Goal: Task Accomplishment & Management: Use online tool/utility

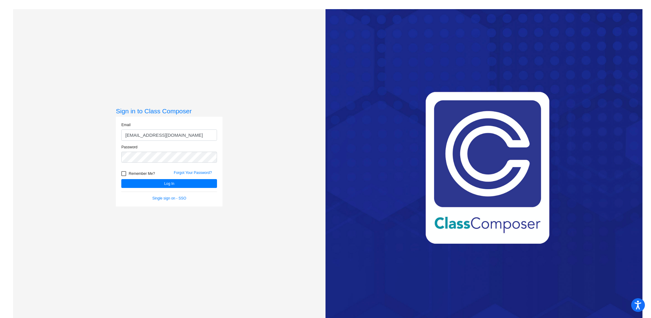
type input "[EMAIL_ADDRESS][DOMAIN_NAME]"
click at [123, 172] on div at bounding box center [123, 173] width 5 height 5
click at [123, 176] on input "Remember Me?" at bounding box center [123, 176] width 0 height 0
checkbox input "true"
click at [147, 183] on button "Log In" at bounding box center [169, 183] width 96 height 9
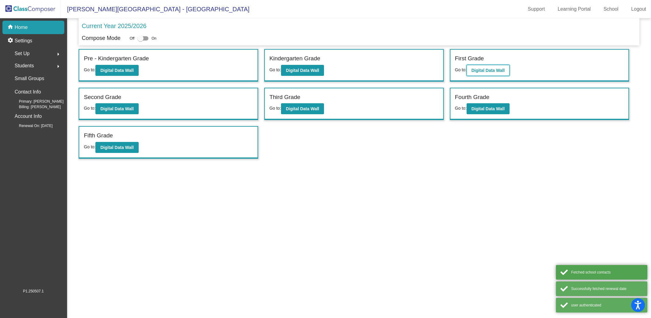
click at [501, 68] on b "Digital Data Wall" at bounding box center [488, 70] width 33 height 5
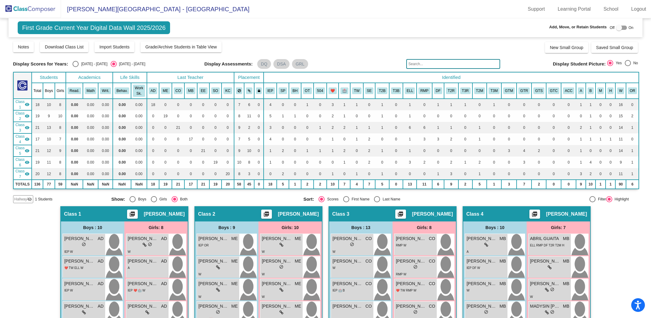
click at [24, 197] on span "Hallway" at bounding box center [20, 199] width 13 height 5
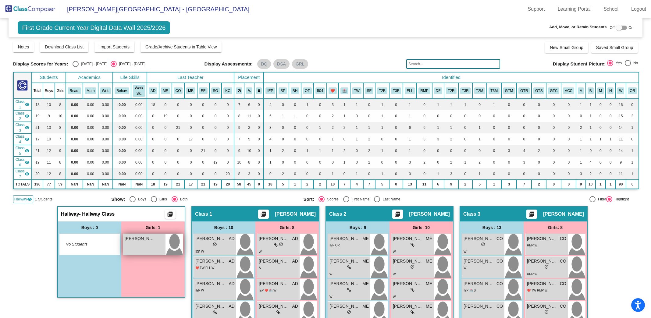
click at [156, 236] on div "[PERSON_NAME]" at bounding box center [144, 239] width 39 height 6
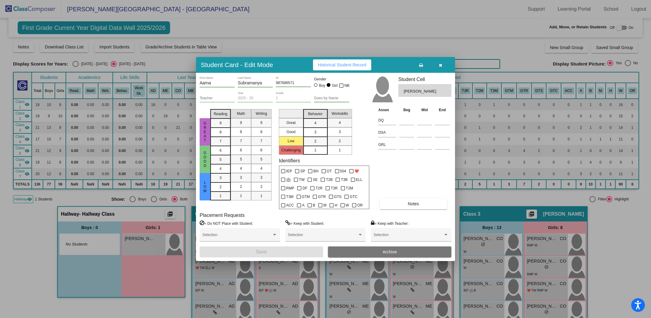
click at [442, 62] on button "button" at bounding box center [441, 64] width 20 height 11
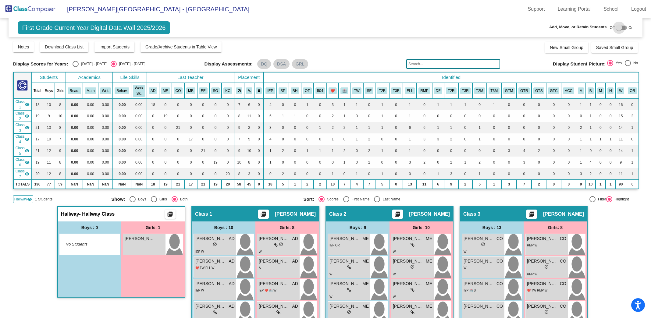
click at [619, 27] on div at bounding box center [619, 28] width 6 height 6
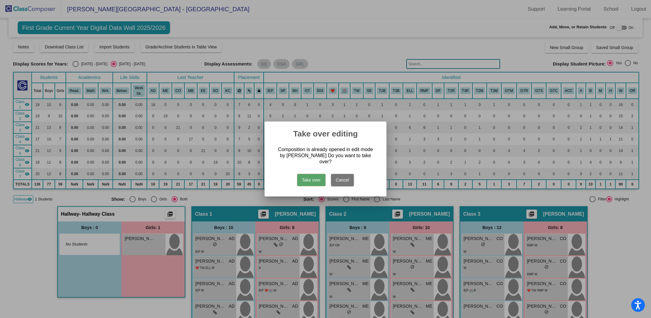
click at [338, 176] on button "Cancel" at bounding box center [342, 180] width 23 height 12
